Goal: Information Seeking & Learning: Learn about a topic

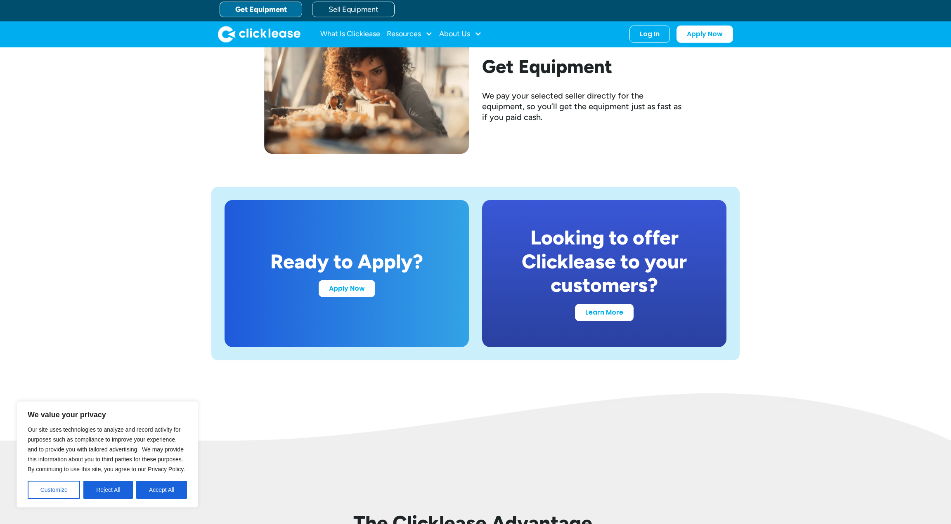
scroll to position [1363, 0]
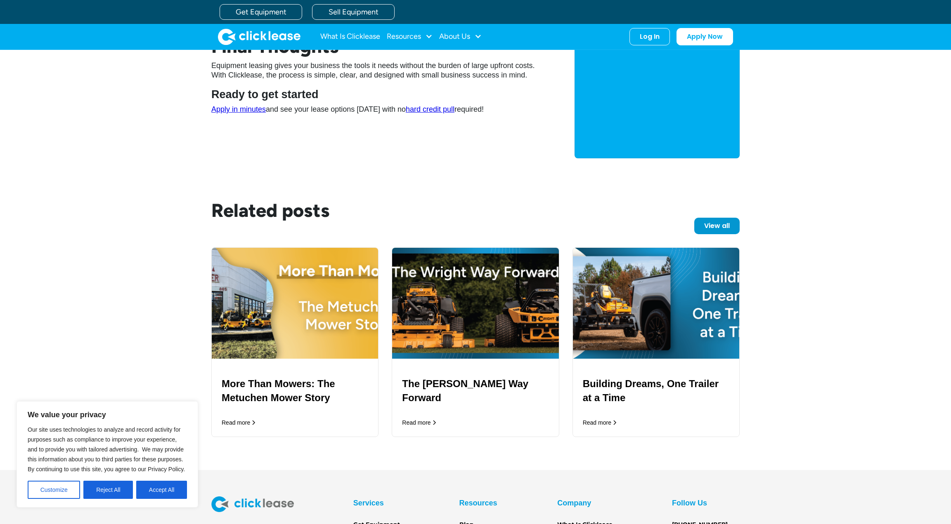
scroll to position [1478, 0]
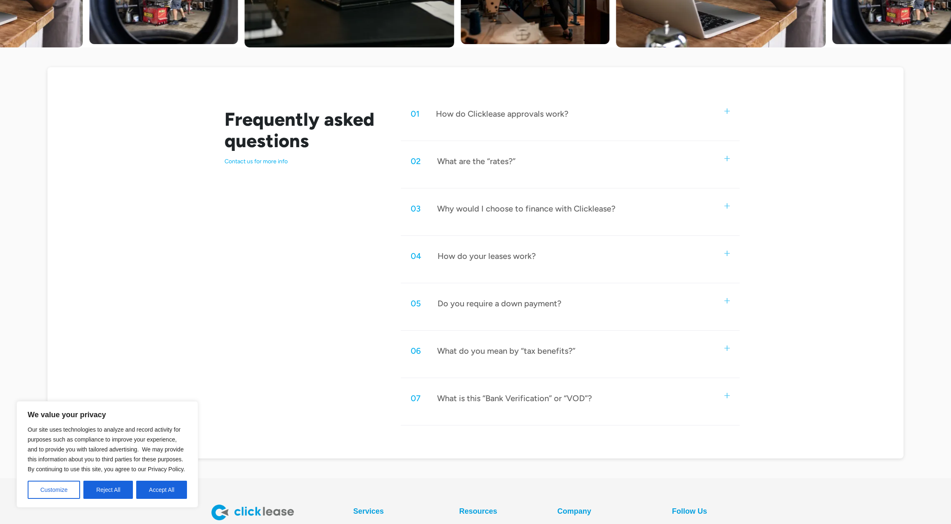
scroll to position [210, 0]
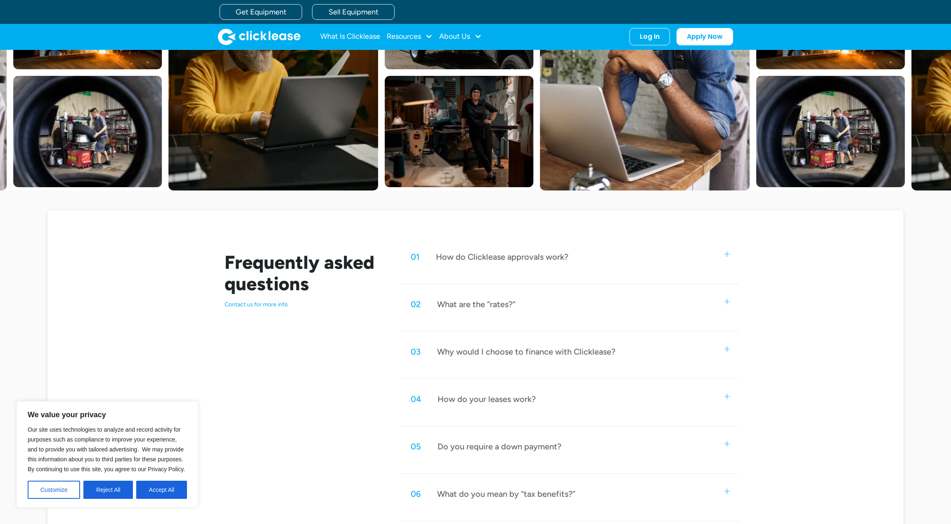
click at [514, 301] on div "What are the “rates?”" at bounding box center [476, 304] width 78 height 11
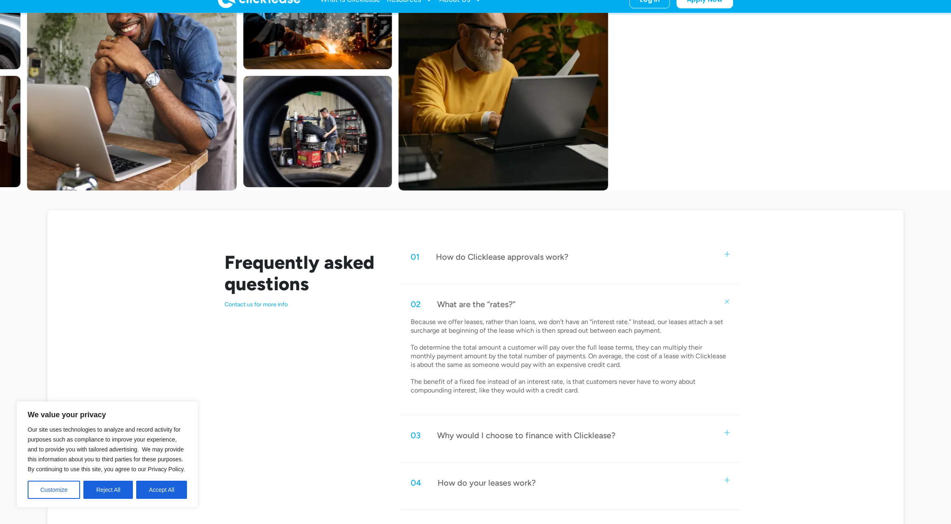
scroll to position [307, 0]
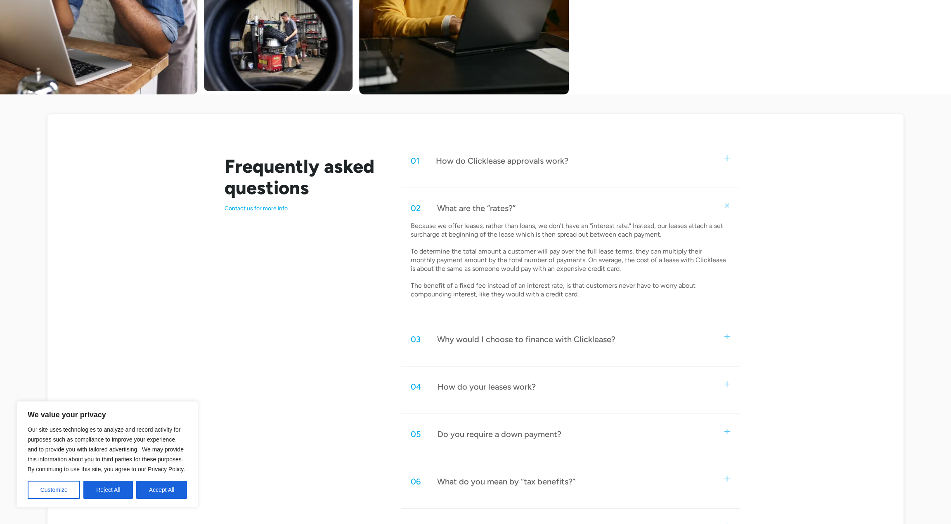
click at [691, 355] on div "03 Why would I choose to finance with Clicklease? Clicklease approves customers…" at bounding box center [570, 346] width 339 height 41
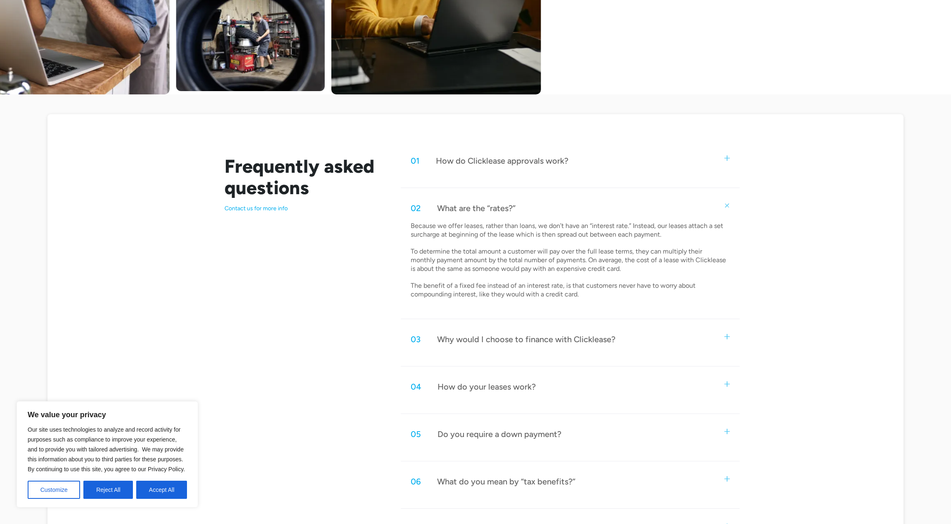
click at [691, 351] on div "03 Why would I choose to finance with Clicklease?" at bounding box center [570, 339] width 339 height 27
